Goal: Task Accomplishment & Management: Complete application form

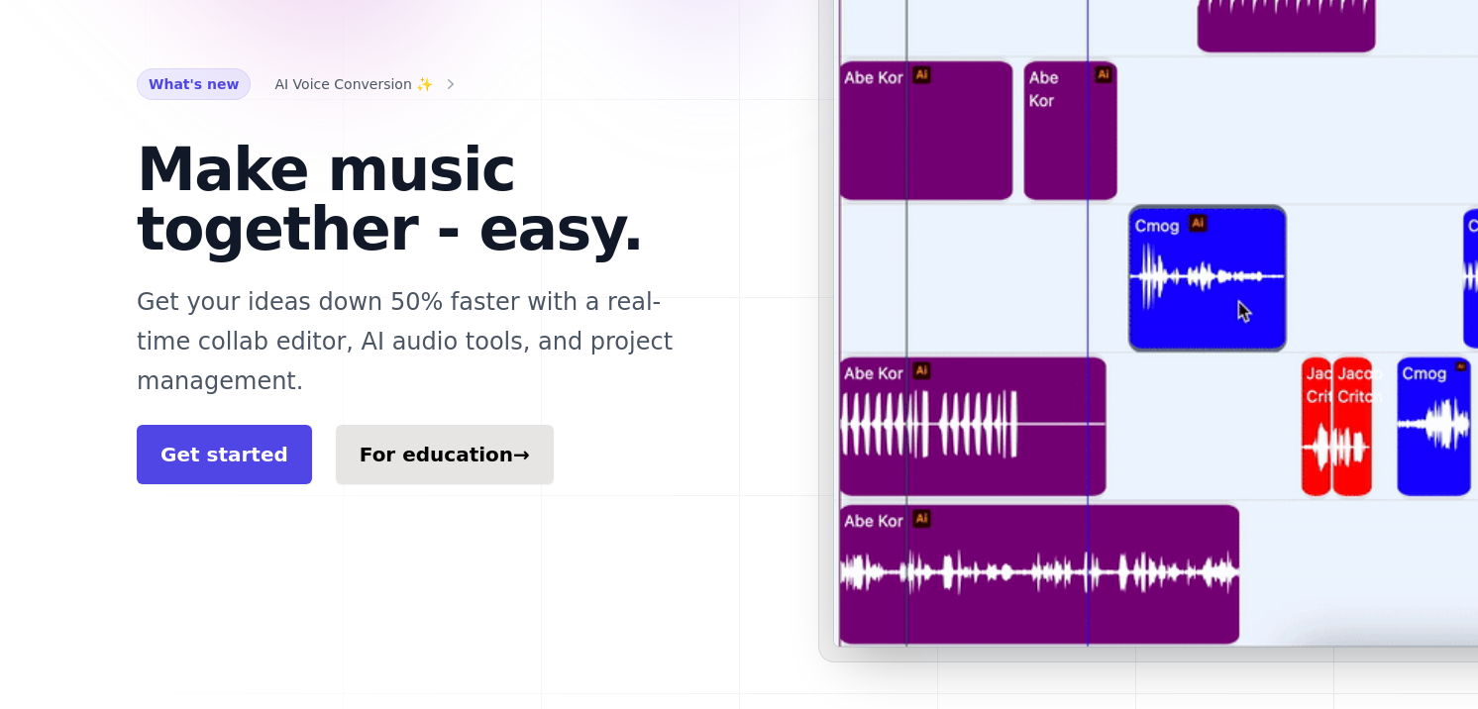
scroll to position [307, 0]
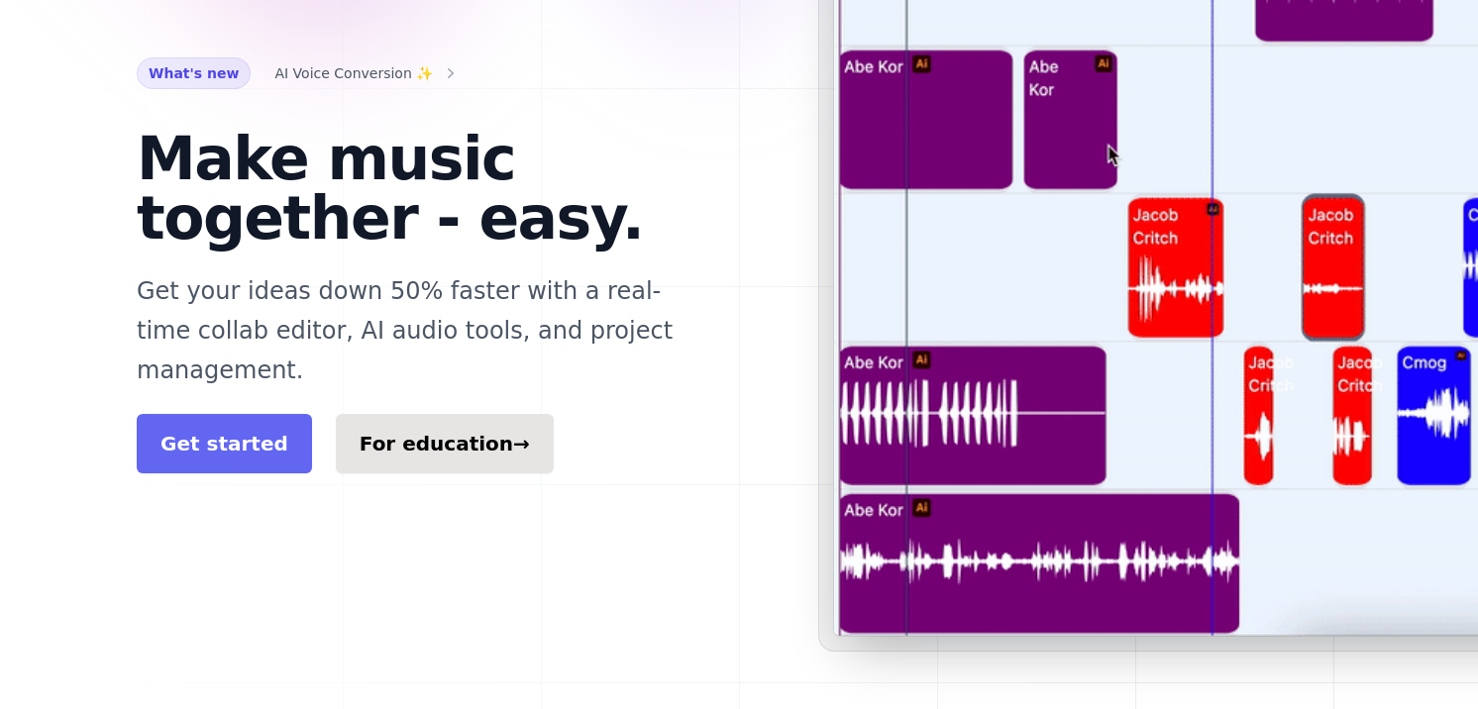
click at [273, 420] on link "Get started" at bounding box center [224, 443] width 175 height 59
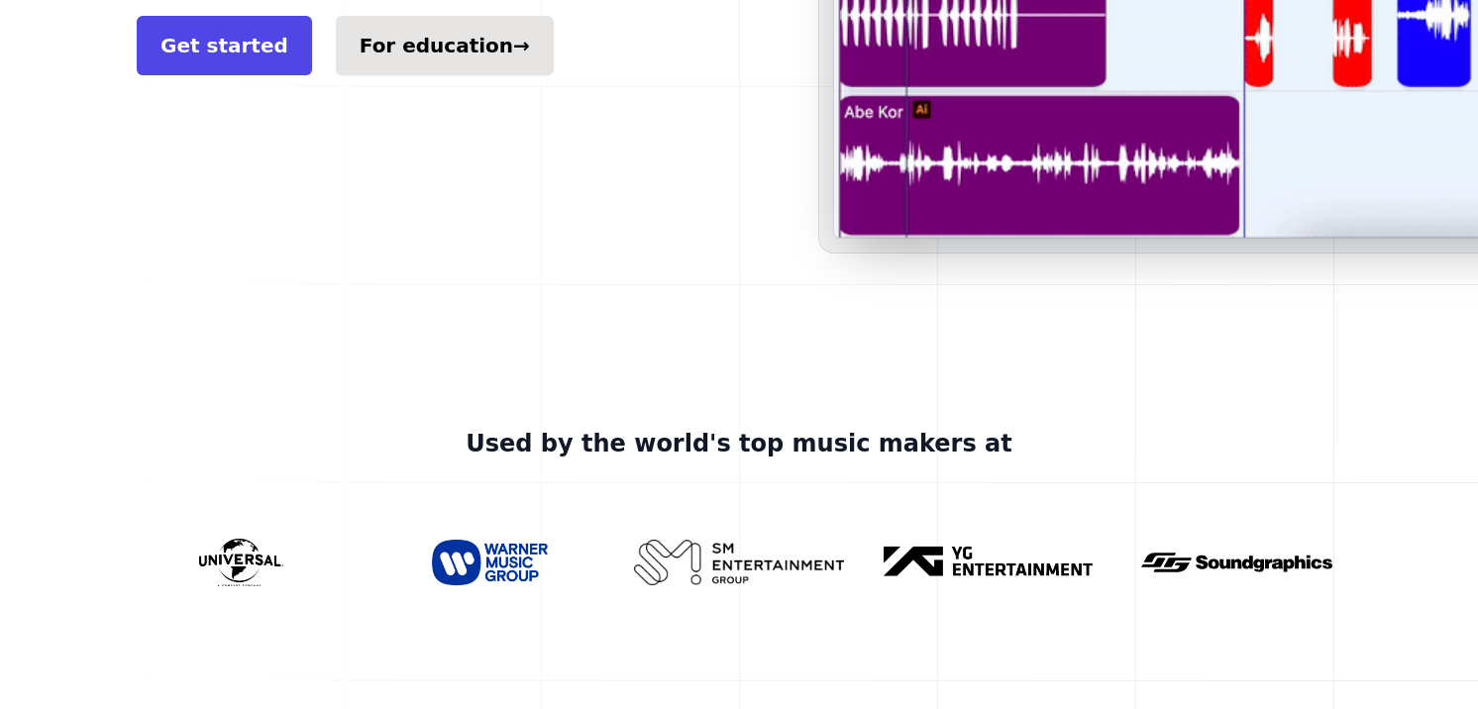
scroll to position [647, 0]
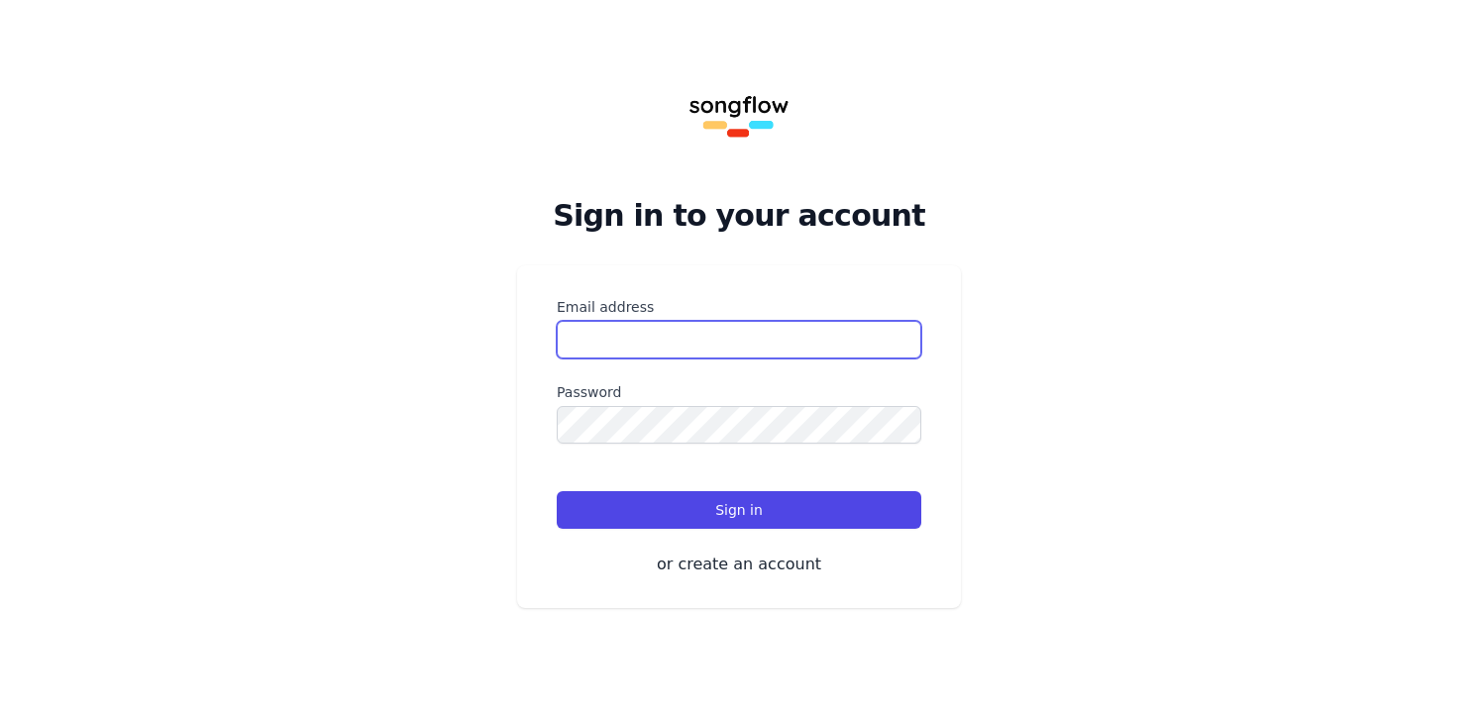
click at [606, 353] on input "Email address" at bounding box center [739, 340] width 365 height 38
type input "**********"
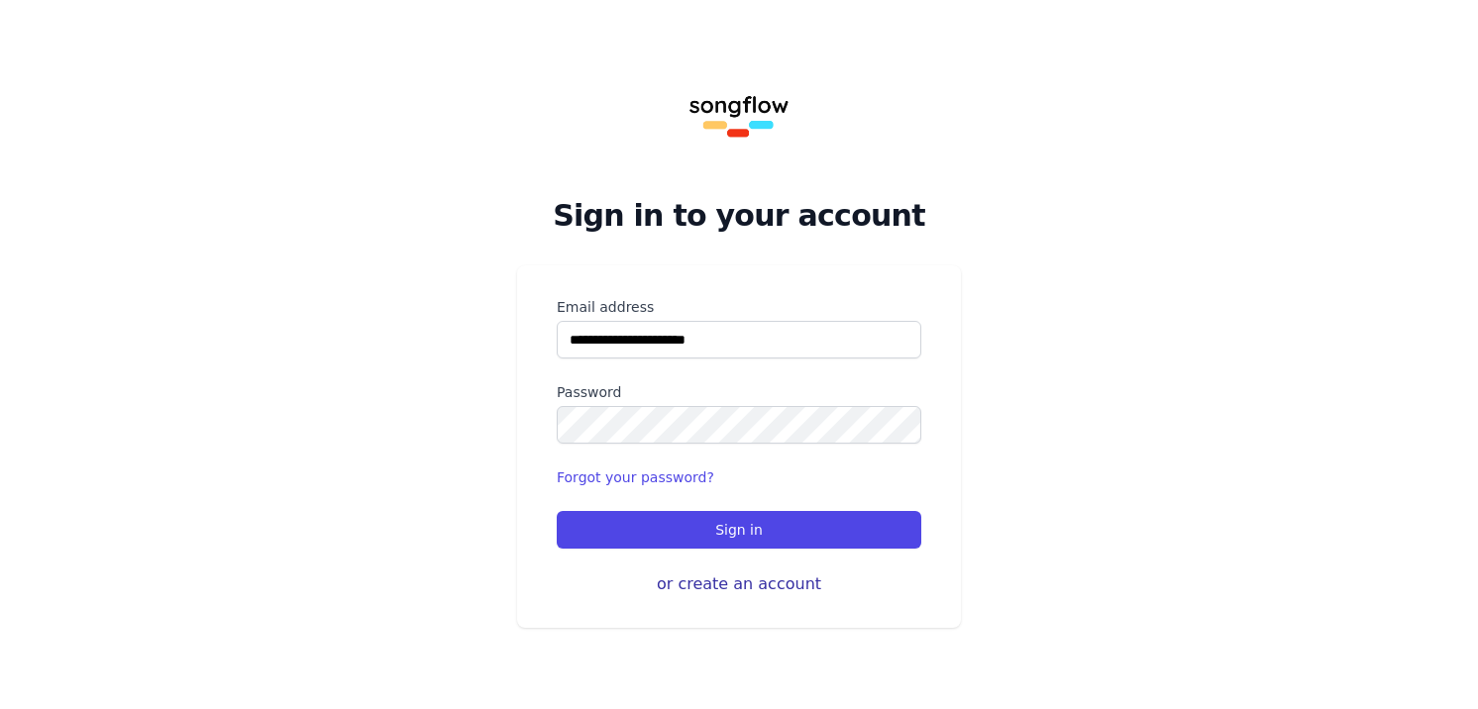
click at [697, 580] on button "or create an account" at bounding box center [739, 585] width 365 height 24
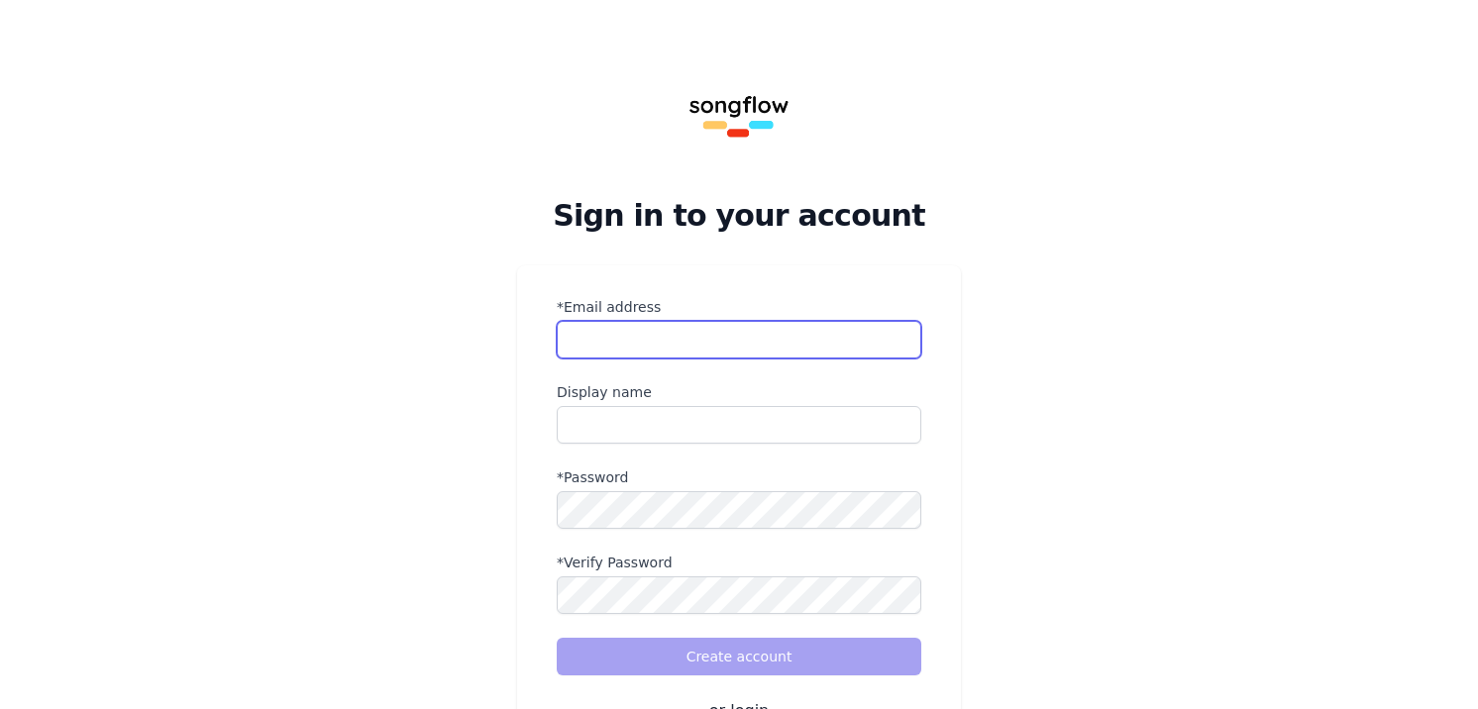
click at [675, 342] on input "*Email address" at bounding box center [739, 340] width 365 height 38
type input "**********"
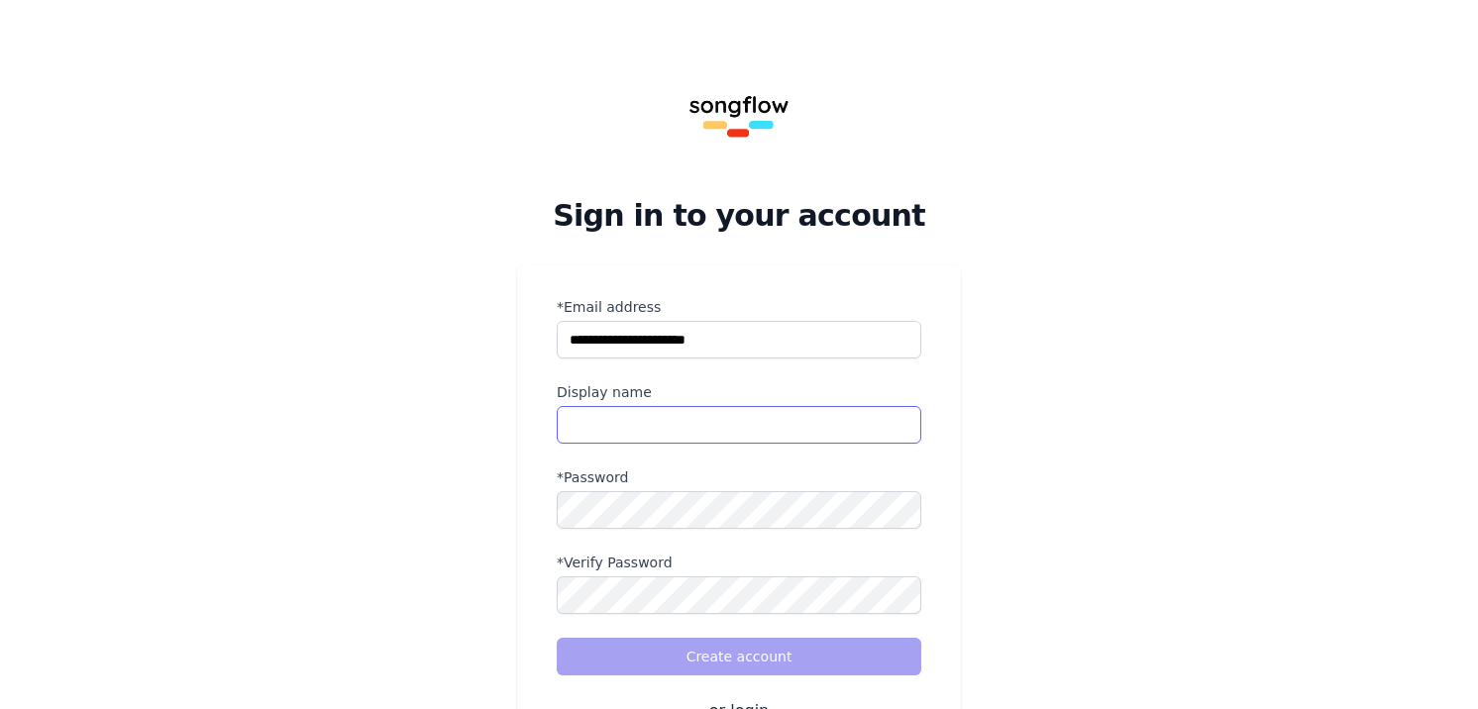
click at [651, 441] on input "name" at bounding box center [739, 425] width 365 height 38
type input "********"
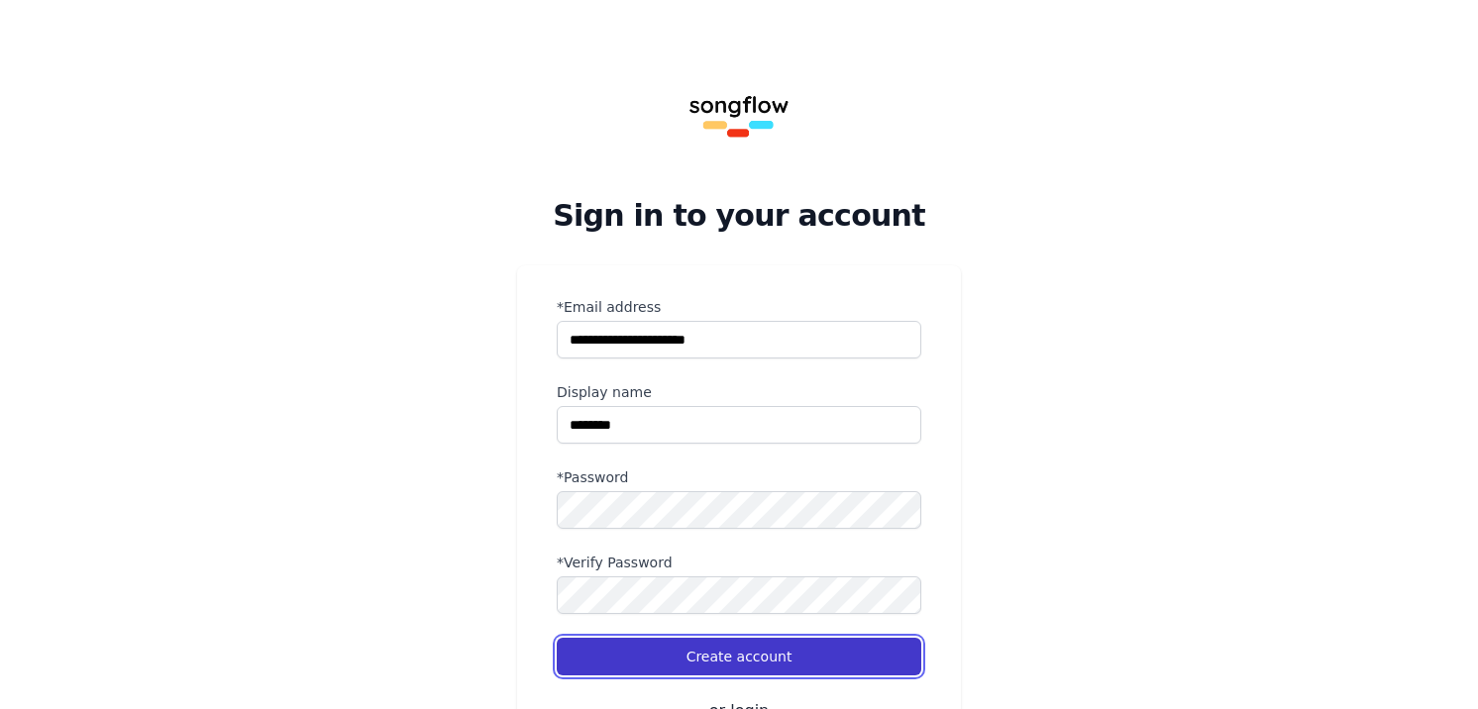
click at [723, 654] on button "Create account" at bounding box center [739, 657] width 365 height 38
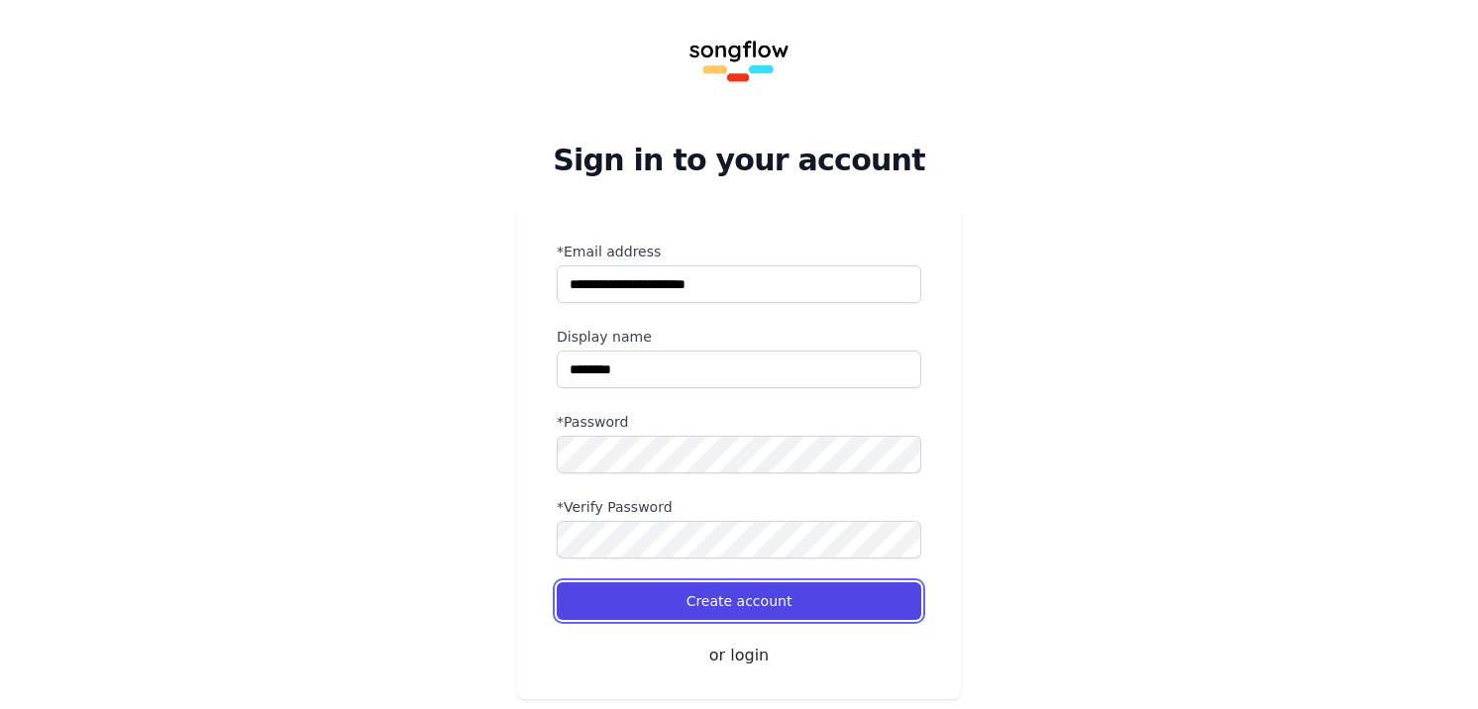
scroll to position [93, 0]
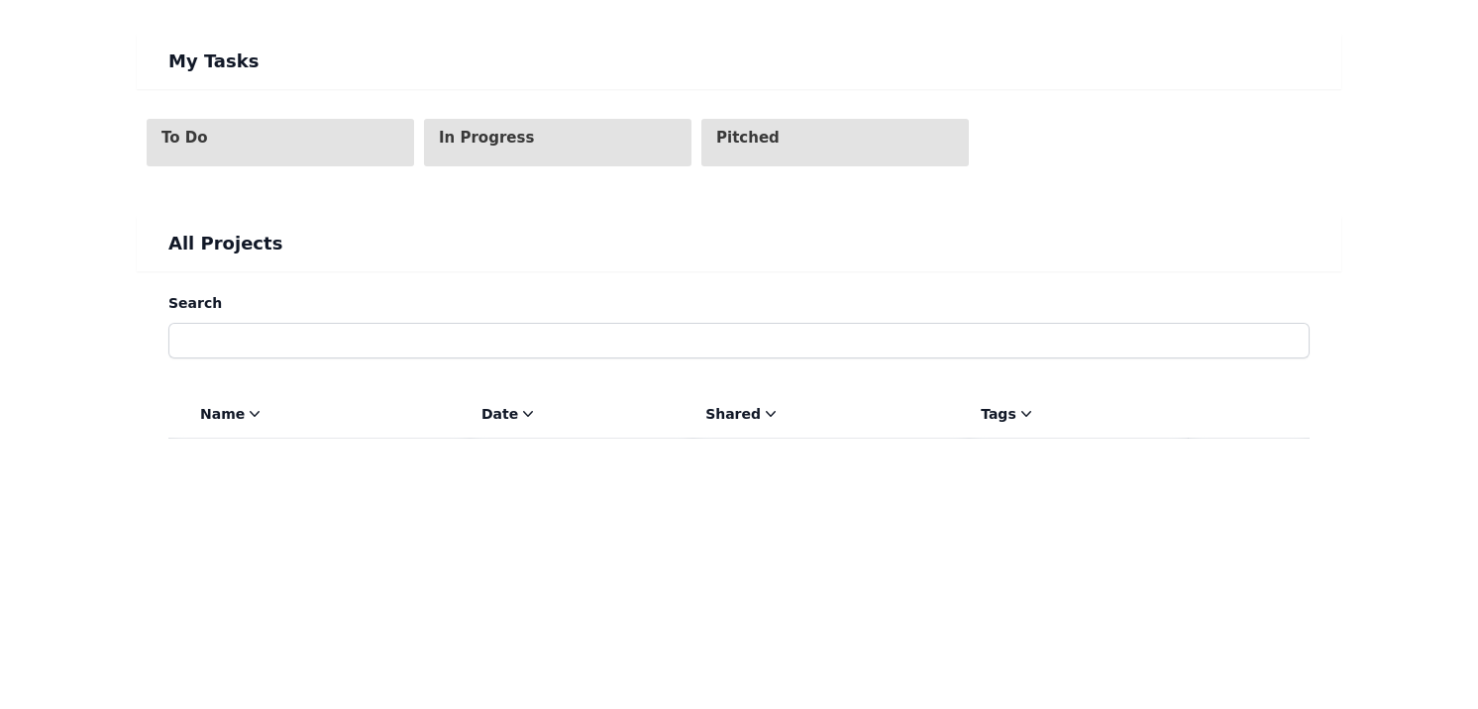
scroll to position [718, 0]
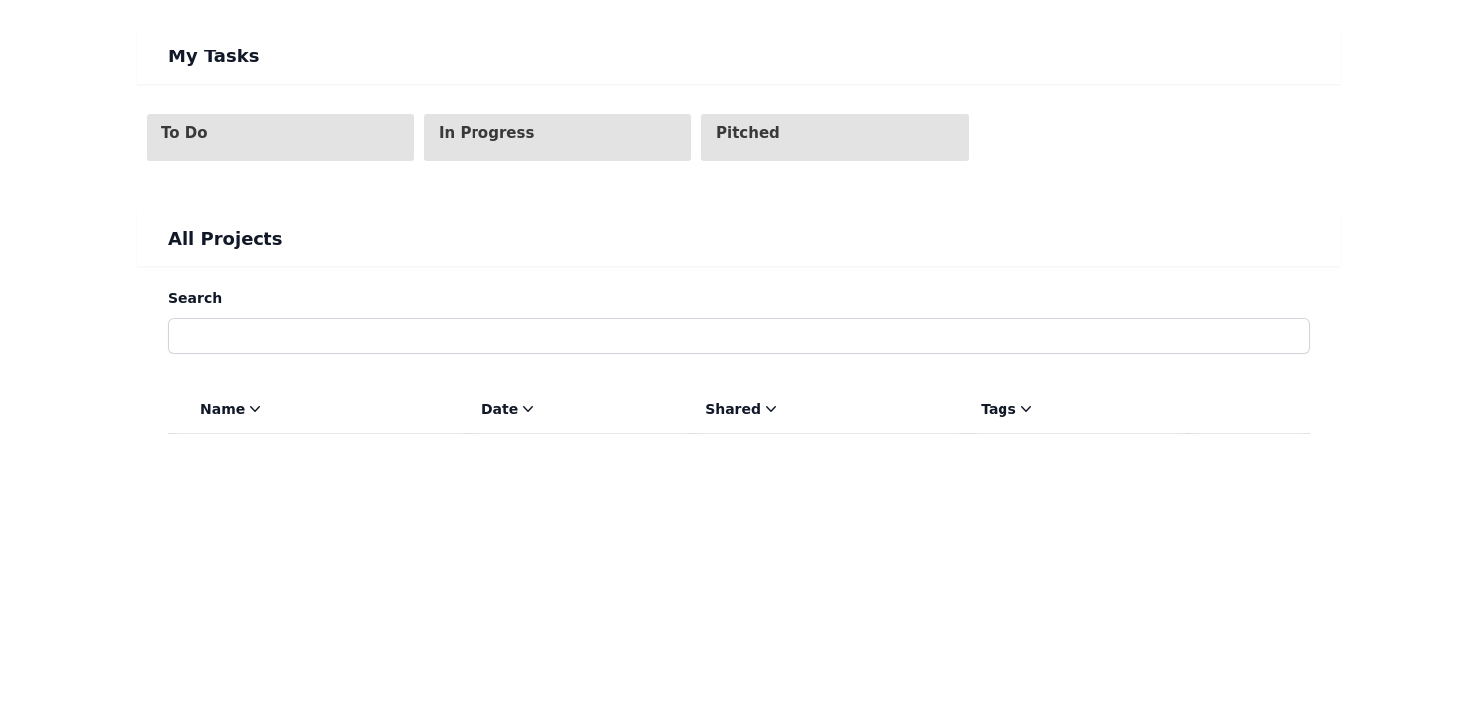
click at [251, 410] on icon at bounding box center [255, 409] width 20 height 20
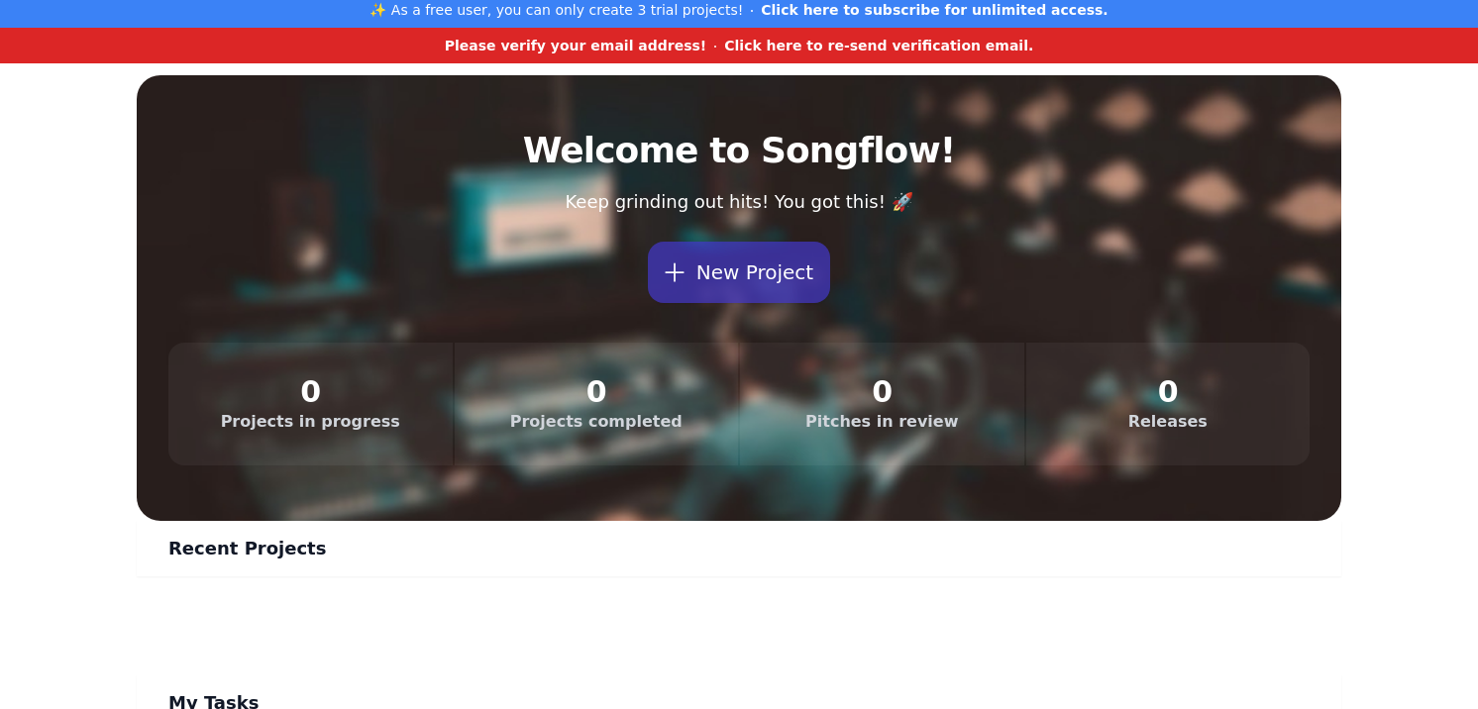
scroll to position [0, 0]
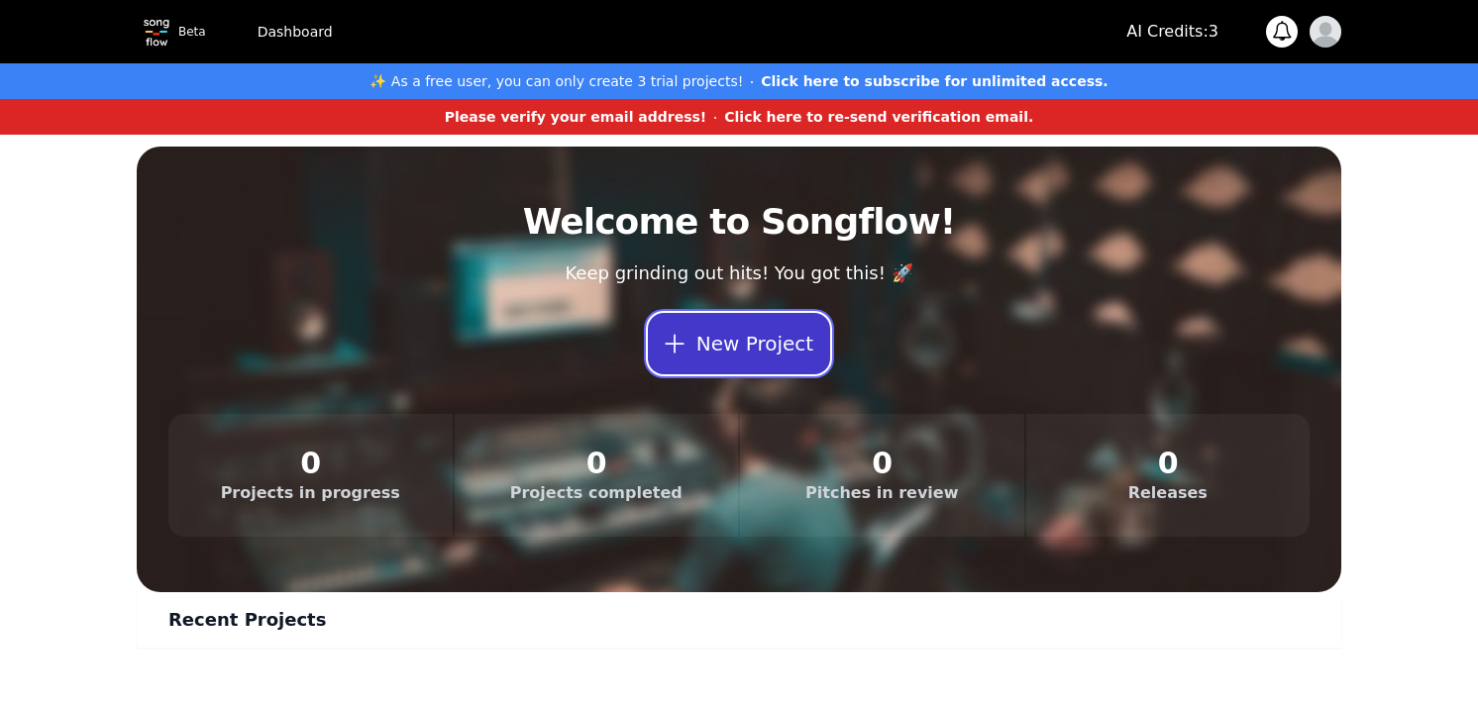
click at [747, 359] on button "New Project" at bounding box center [739, 343] width 182 height 61
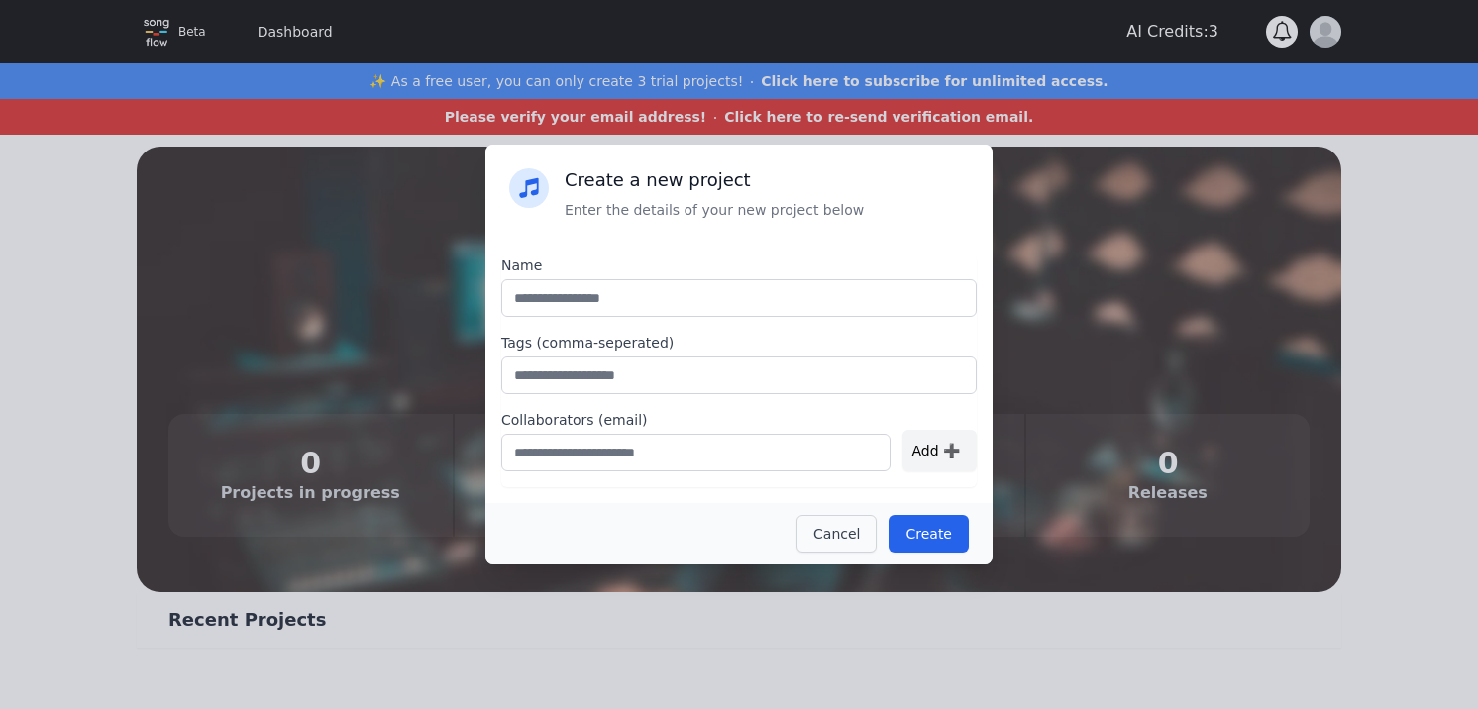
click at [839, 535] on button "Cancel" at bounding box center [836, 534] width 80 height 38
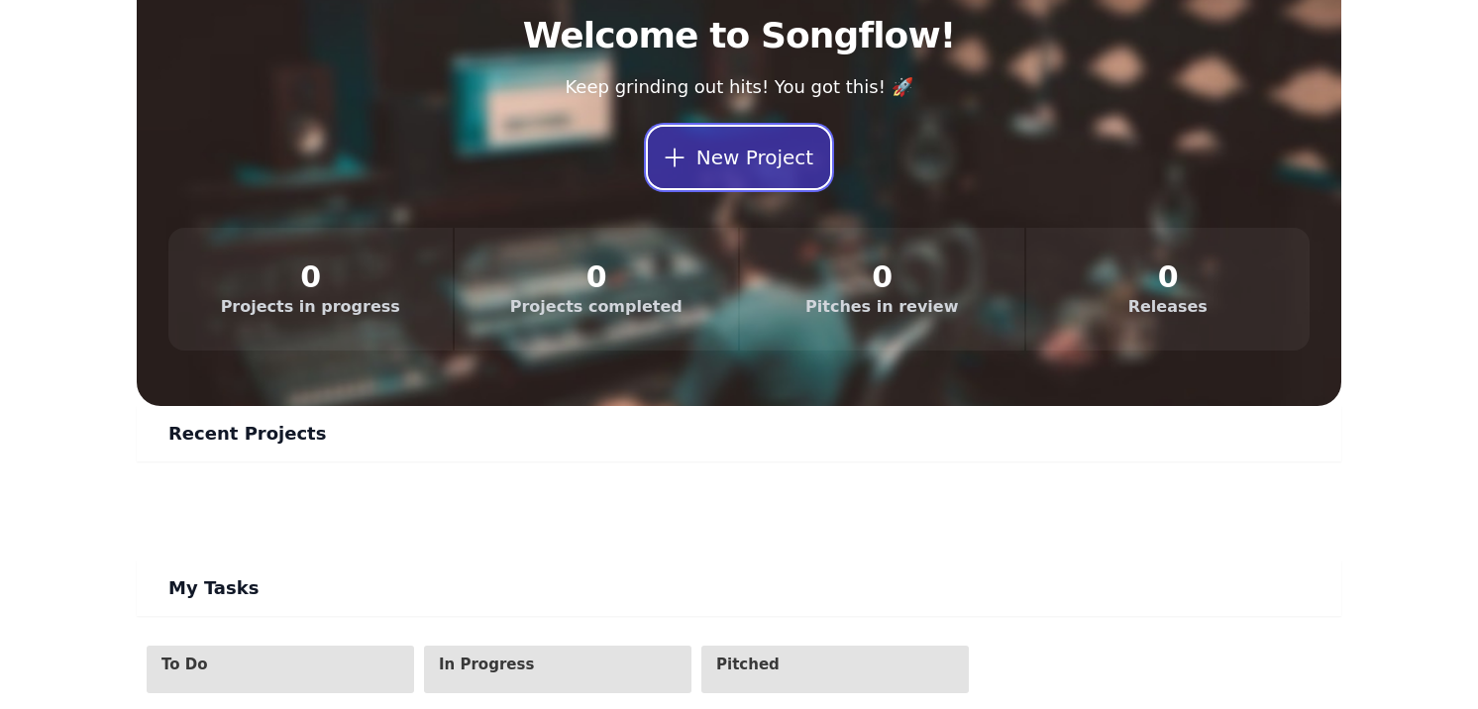
scroll to position [325, 0]
